Goal: Task Accomplishment & Management: Manage account settings

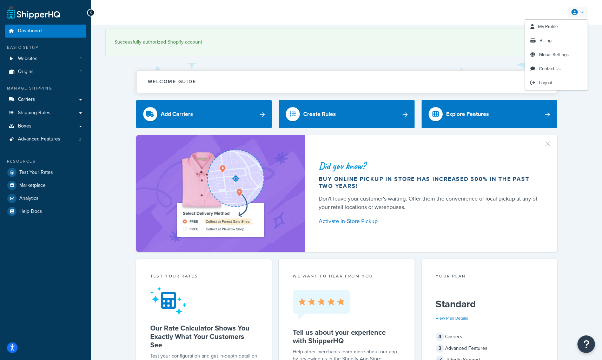
click at [581, 9] on link at bounding box center [578, 12] width 20 height 11
click at [541, 42] on span "Billing" at bounding box center [545, 40] width 12 height 7
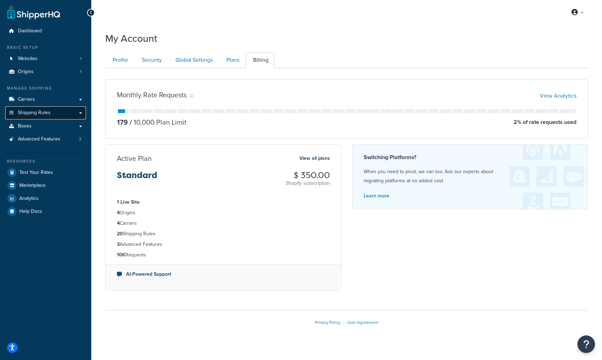
click at [46, 113] on span "Shipping Rules" at bounding box center [34, 113] width 33 height 6
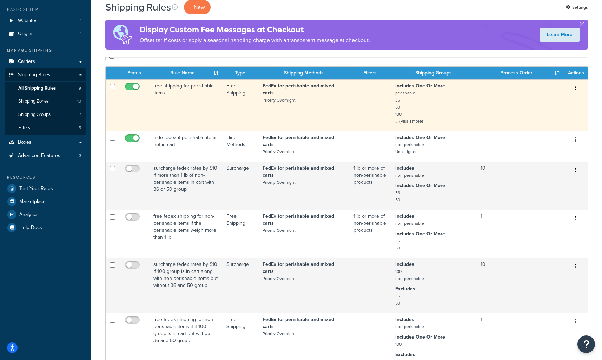
scroll to position [34, 0]
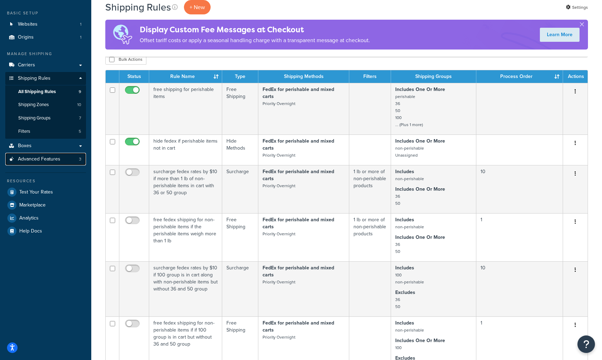
click at [53, 158] on span "Advanced Features" at bounding box center [39, 159] width 42 height 6
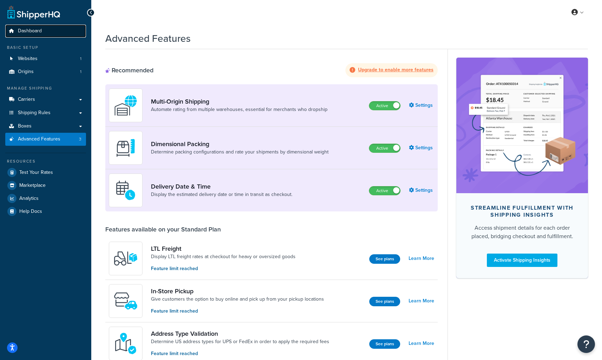
click at [33, 31] on span "Dashboard" at bounding box center [30, 31] width 24 height 6
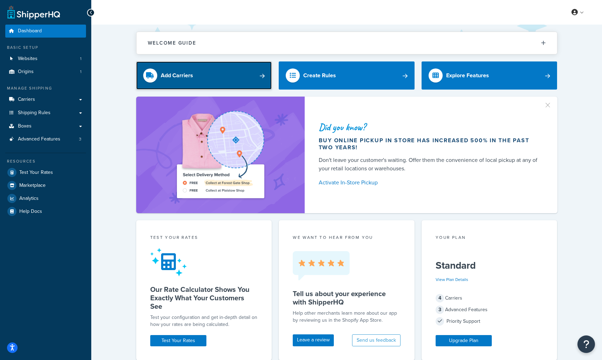
click at [260, 73] on link "Add Carriers" at bounding box center [204, 75] width 136 height 28
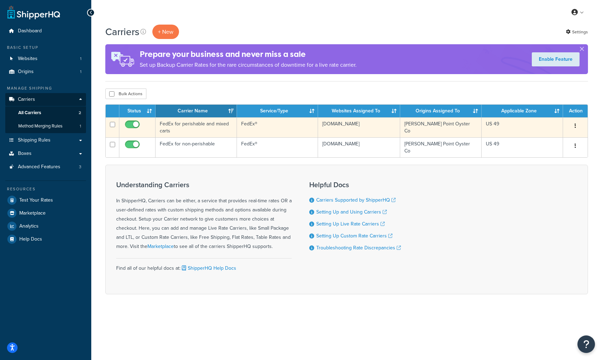
click at [138, 121] on span at bounding box center [132, 124] width 15 height 8
click at [138, 122] on input "checkbox" at bounding box center [133, 126] width 19 height 9
checkbox input "false"
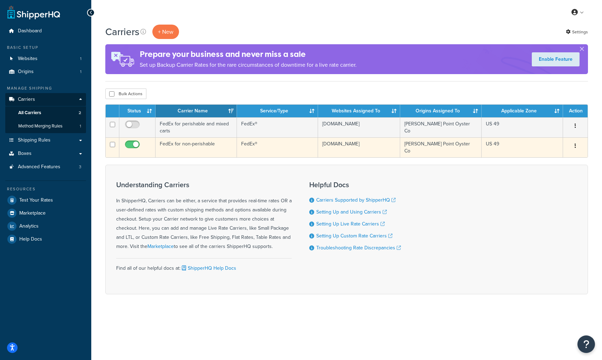
click at [136, 144] on input "checkbox" at bounding box center [133, 146] width 19 height 9
checkbox input "false"
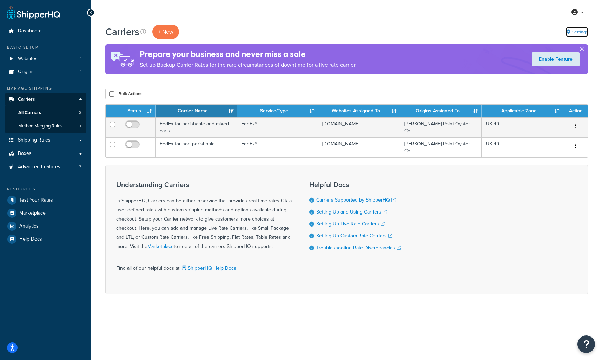
click at [576, 29] on link "Settings" at bounding box center [577, 32] width 22 height 10
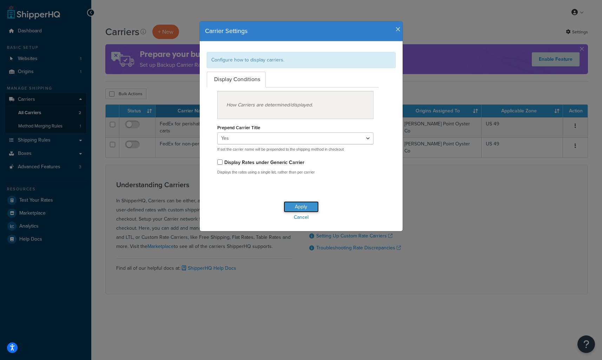
click at [294, 202] on button "Apply" at bounding box center [300, 206] width 35 height 11
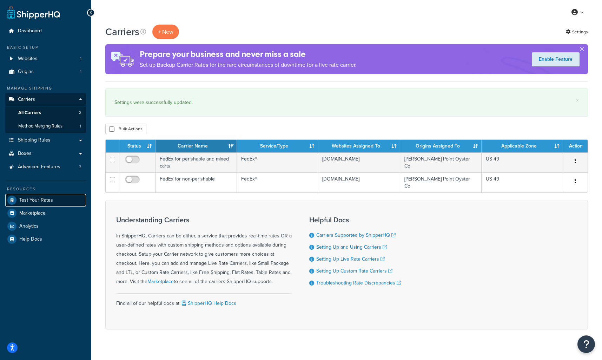
click at [37, 200] on span "Test Your Rates" at bounding box center [36, 200] width 34 height 6
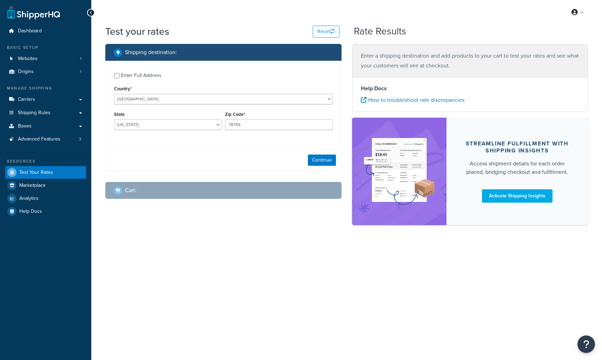
select select "[GEOGRAPHIC_DATA]"
click at [587, 13] on link at bounding box center [578, 12] width 20 height 11
click at [552, 38] on link "Billing" at bounding box center [556, 41] width 62 height 14
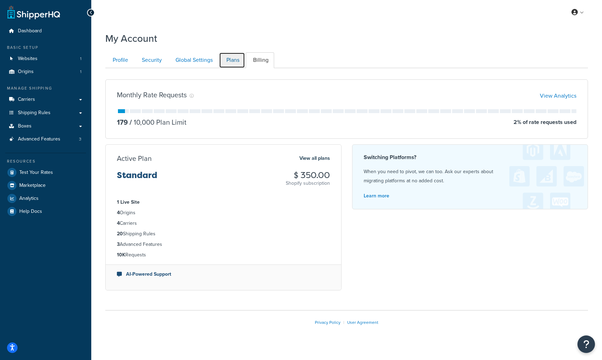
click at [234, 62] on link "Plans" at bounding box center [232, 60] width 26 height 16
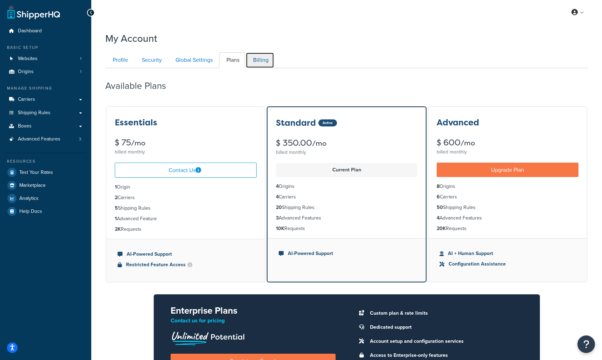
click at [265, 63] on link "Billing" at bounding box center [260, 60] width 28 height 16
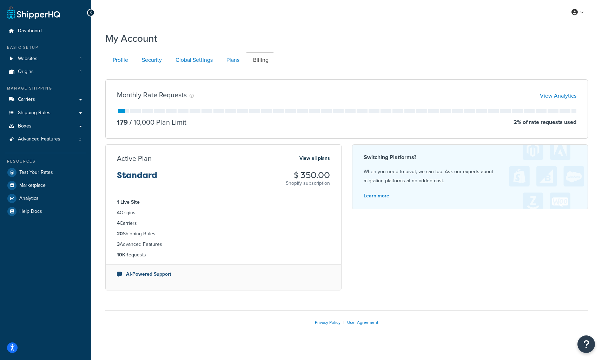
scroll to position [8, 0]
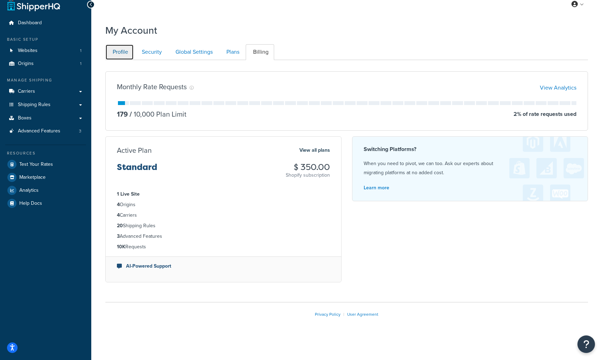
click at [119, 49] on link "Profile" at bounding box center [119, 52] width 28 height 16
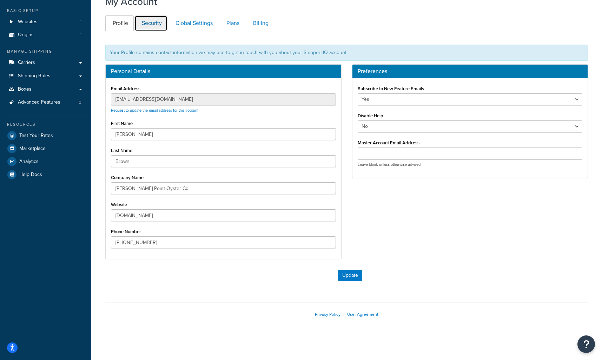
click at [151, 22] on link "Security" at bounding box center [150, 23] width 33 height 16
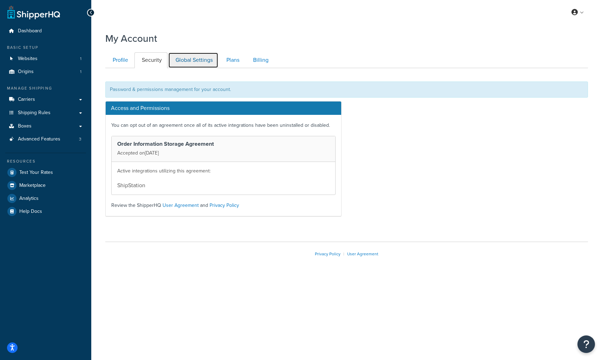
click at [191, 58] on link "Global Settings" at bounding box center [193, 60] width 50 height 16
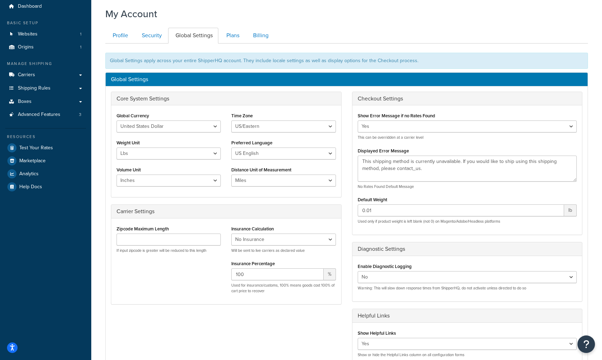
scroll to position [19, 0]
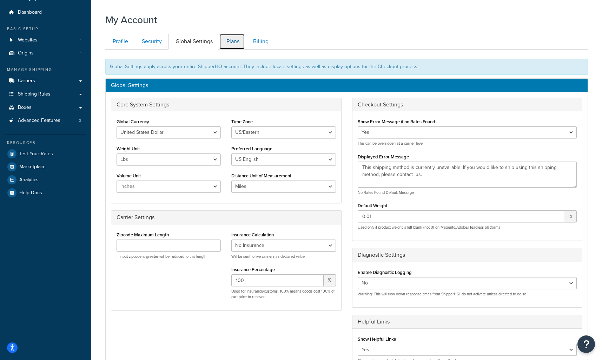
click at [230, 41] on link "Plans" at bounding box center [232, 42] width 26 height 16
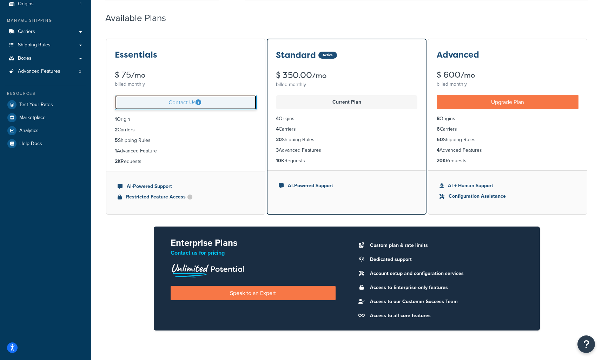
click at [184, 103] on link "Contact Us" at bounding box center [186, 102] width 142 height 15
